Goal: Book appointment/travel/reservation

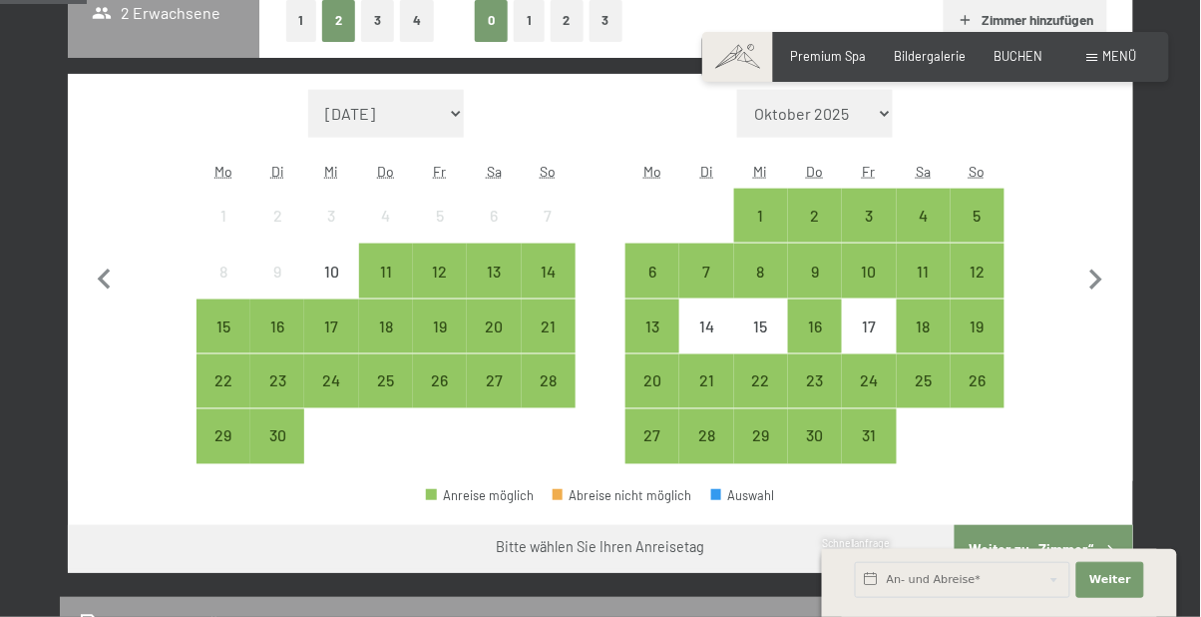
scroll to position [497, 0]
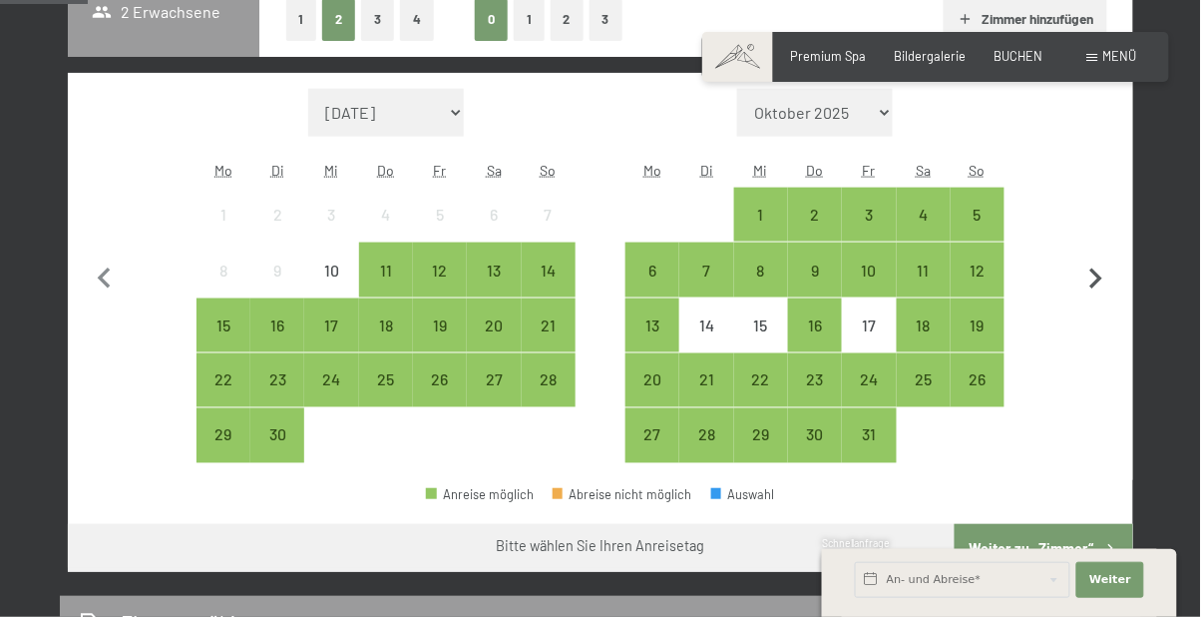
click at [1107, 270] on icon "button" at bounding box center [1097, 279] width 42 height 42
select select "[DATE]"
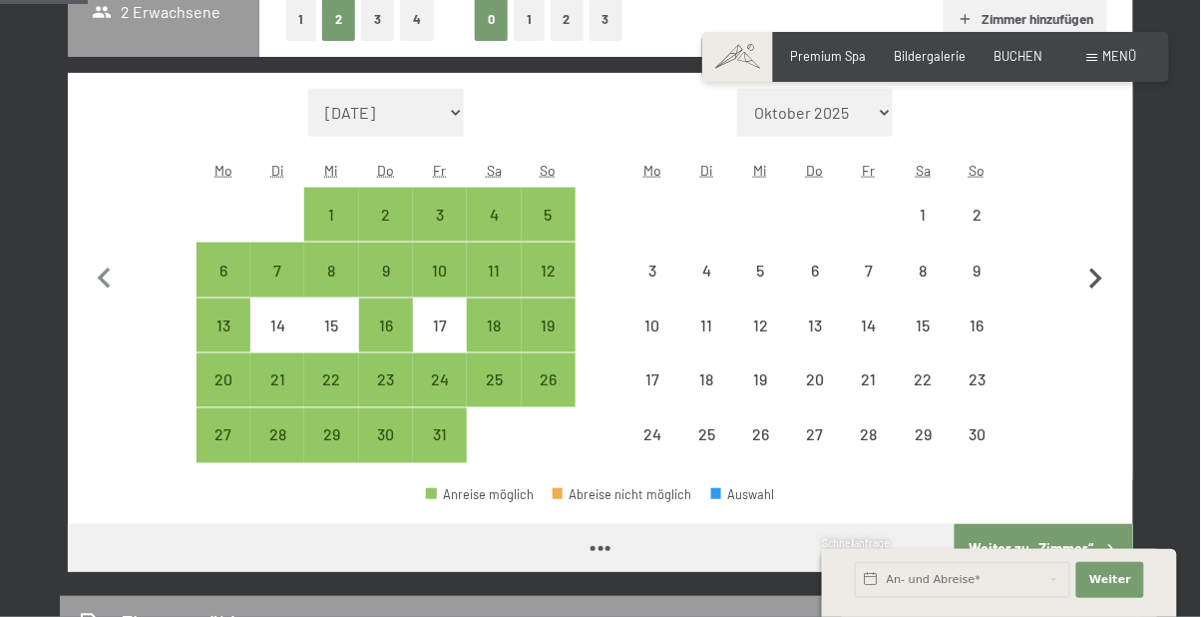
select select "[DATE]"
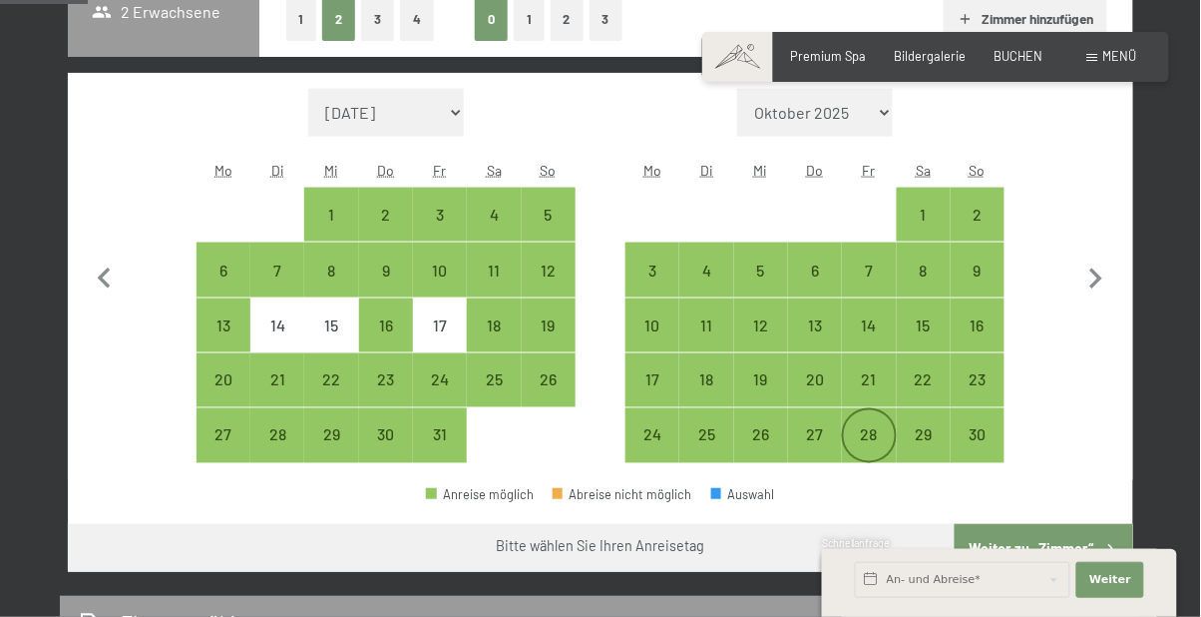
click at [874, 433] on div "28" at bounding box center [869, 452] width 50 height 50
select select "[DATE]"
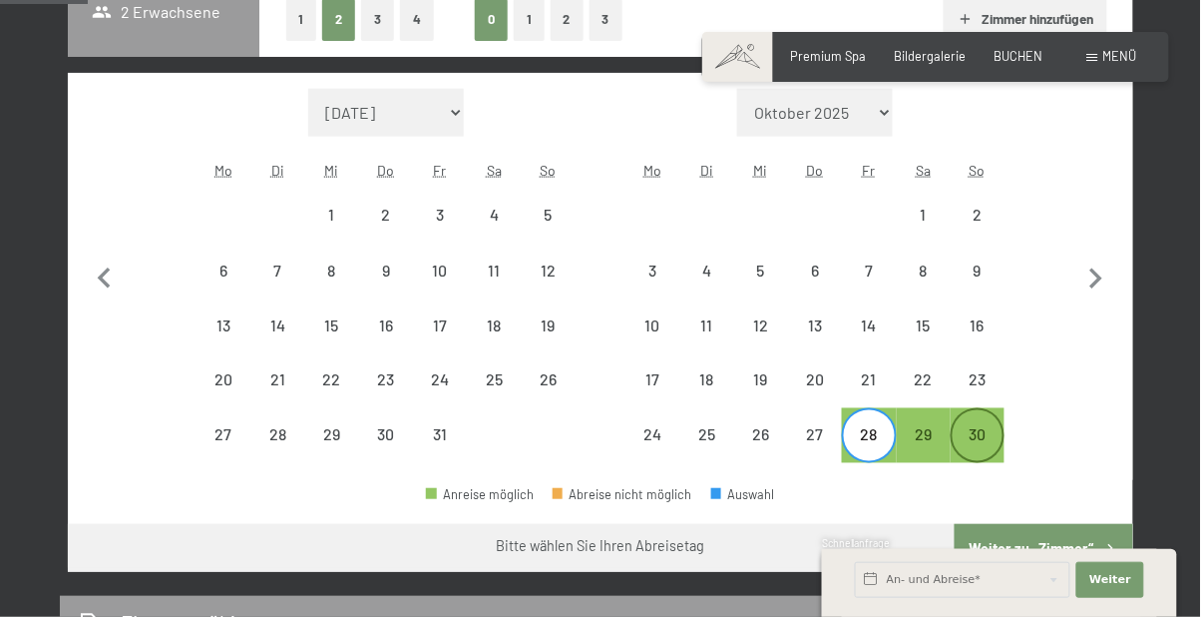
click at [984, 436] on div "30" at bounding box center [978, 452] width 50 height 50
select select "[DATE]"
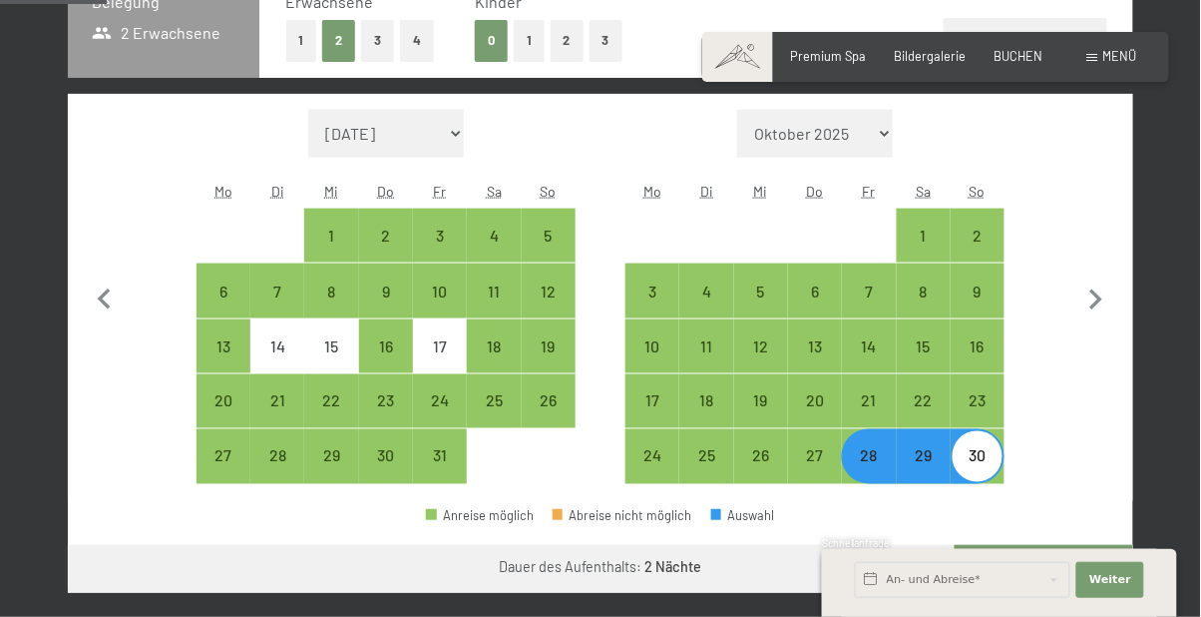
scroll to position [476, 0]
